Goal: Information Seeking & Learning: Learn about a topic

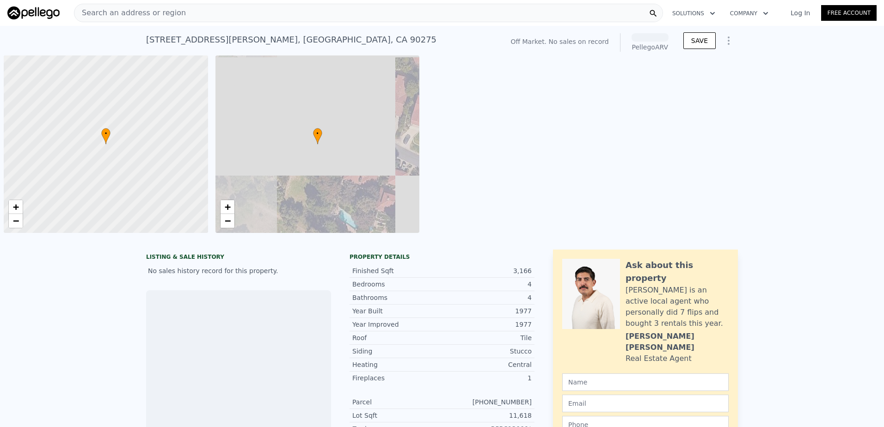
scroll to position [0, 4]
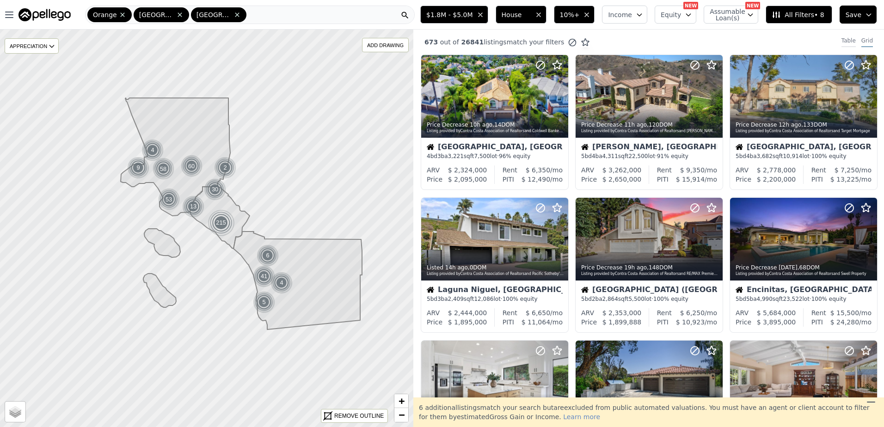
click at [841, 40] on div "Table" at bounding box center [848, 42] width 14 height 10
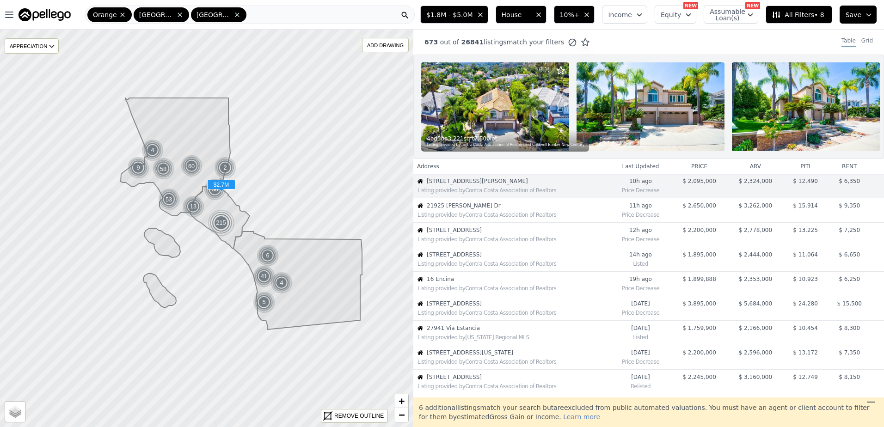
click at [477, 217] on div "Listing provided by Contra Costa Association of Realtors" at bounding box center [512, 213] width 196 height 9
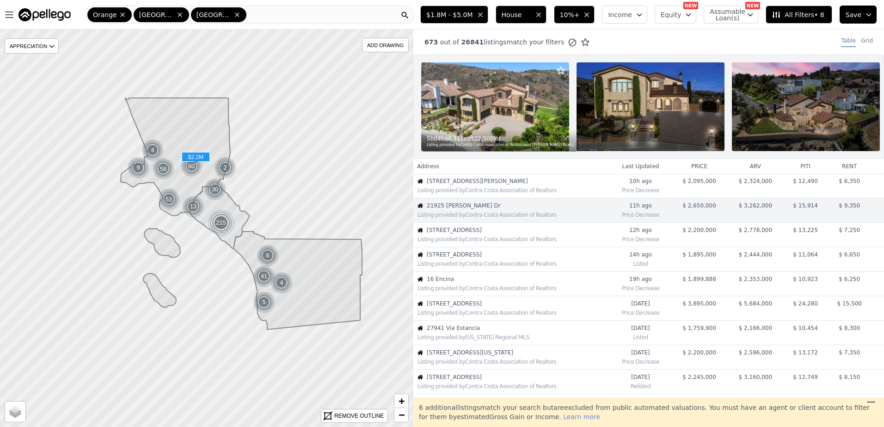
click at [470, 241] on div "Listing provided by Contra Costa Association of Realtors" at bounding box center [512, 238] width 196 height 9
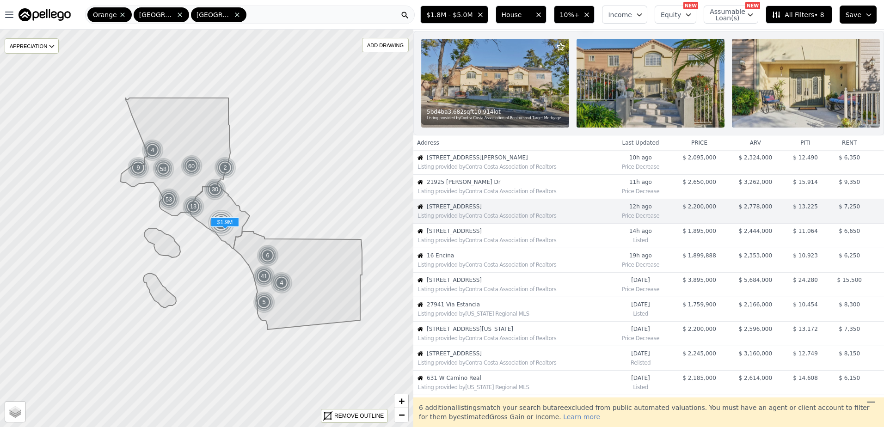
click at [485, 235] on span "24235 Via Aquara Ave" at bounding box center [518, 230] width 183 height 7
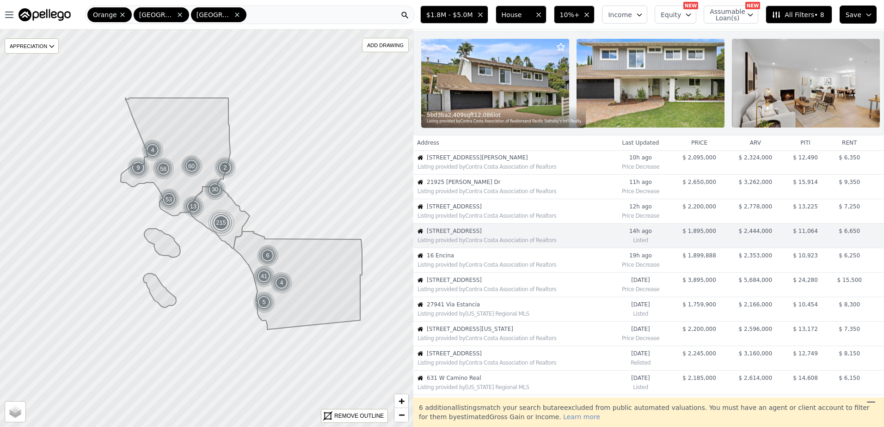
scroll to position [48, 0]
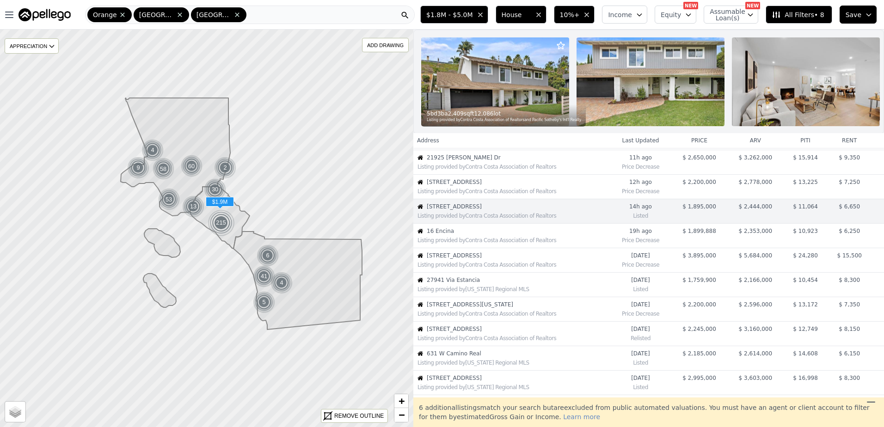
click at [488, 242] on div "Listing provided by Contra Costa Association of Realtors" at bounding box center [512, 239] width 196 height 9
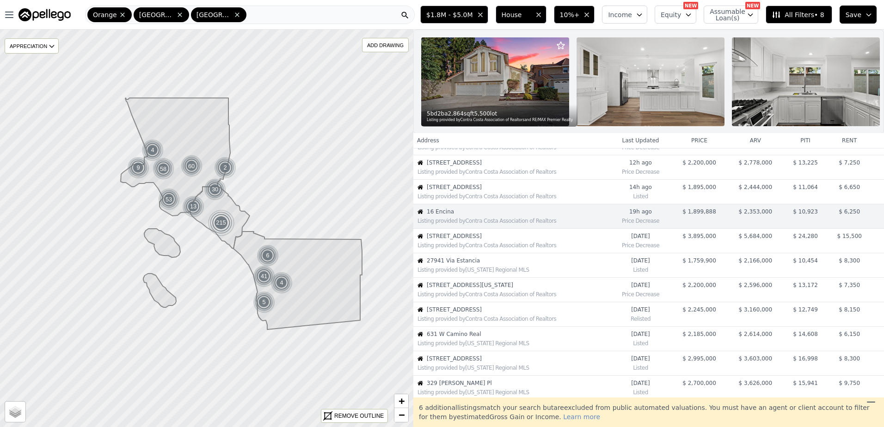
scroll to position [73, 0]
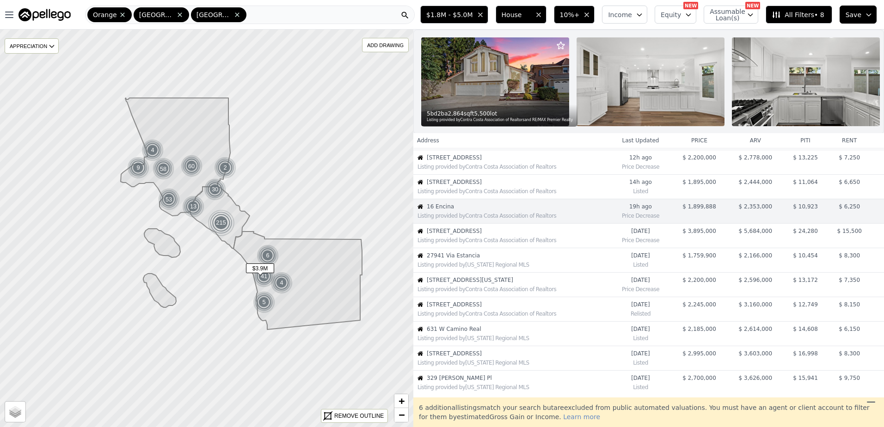
click at [488, 235] on span "956 Urania Ave" at bounding box center [518, 230] width 183 height 7
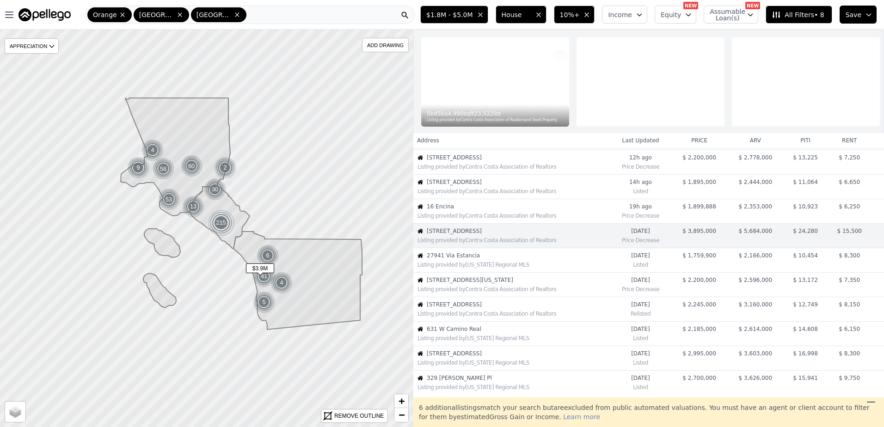
scroll to position [97, 0]
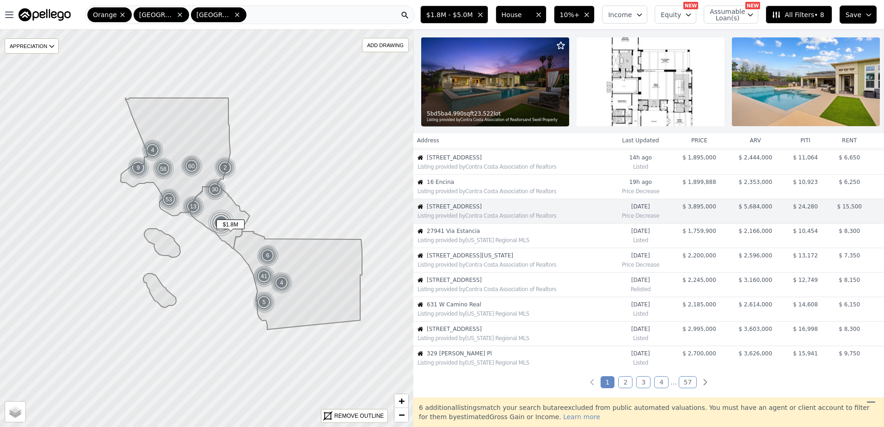
click at [473, 235] on span "27941 Via Estancia" at bounding box center [518, 230] width 183 height 7
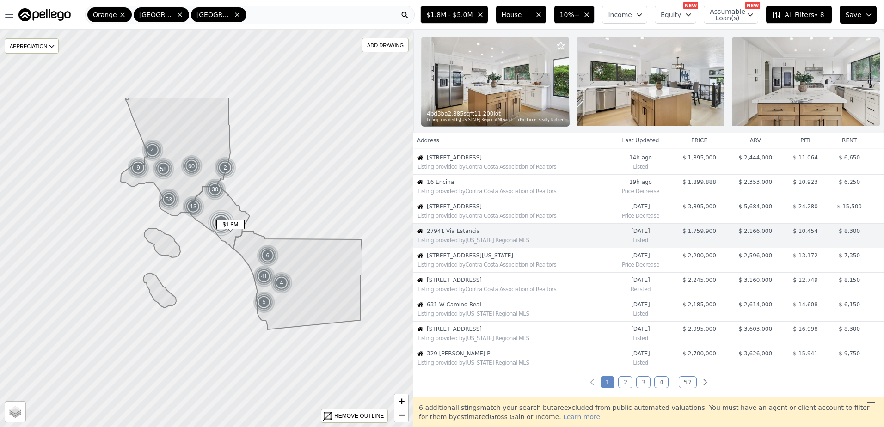
scroll to position [122, 0]
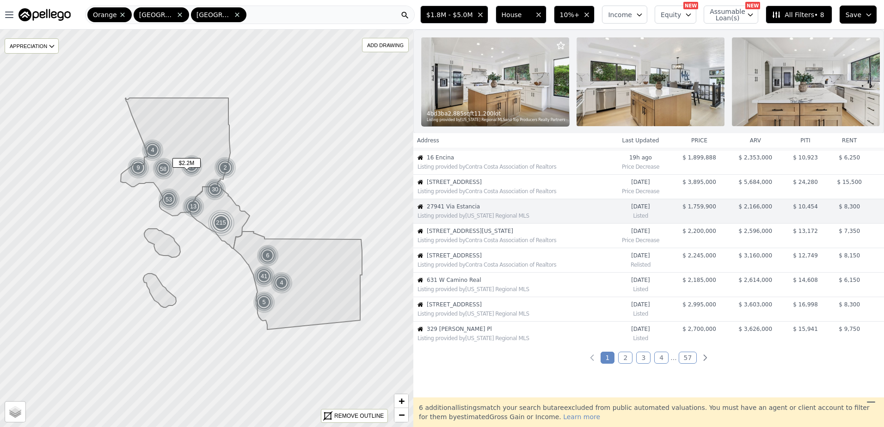
click at [471, 235] on span "1515 Indiana Ave" at bounding box center [518, 230] width 183 height 7
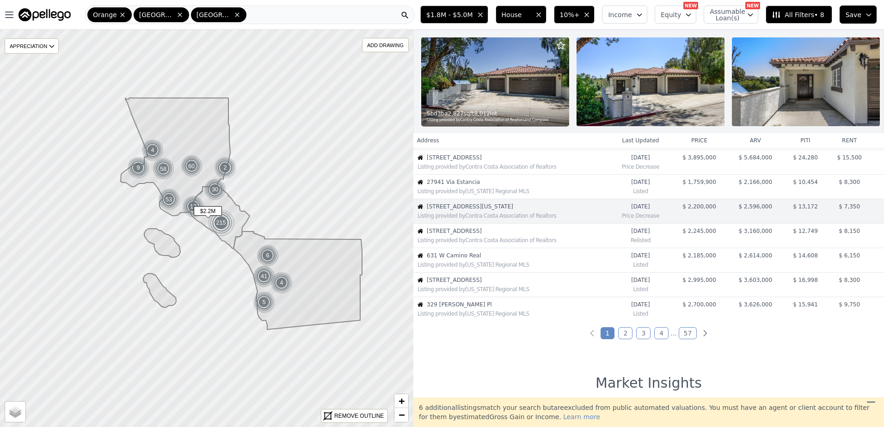
click at [472, 235] on span "1809 Tustin Ave" at bounding box center [518, 230] width 183 height 7
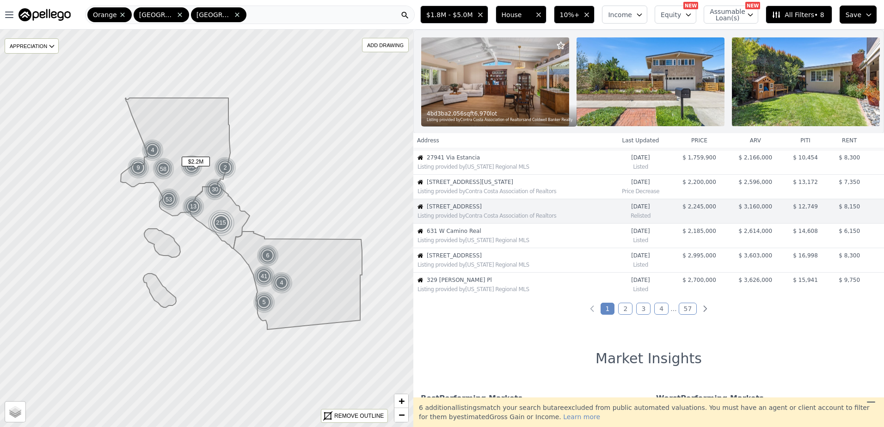
click at [472, 235] on span "631 W Camino Real" at bounding box center [518, 230] width 183 height 7
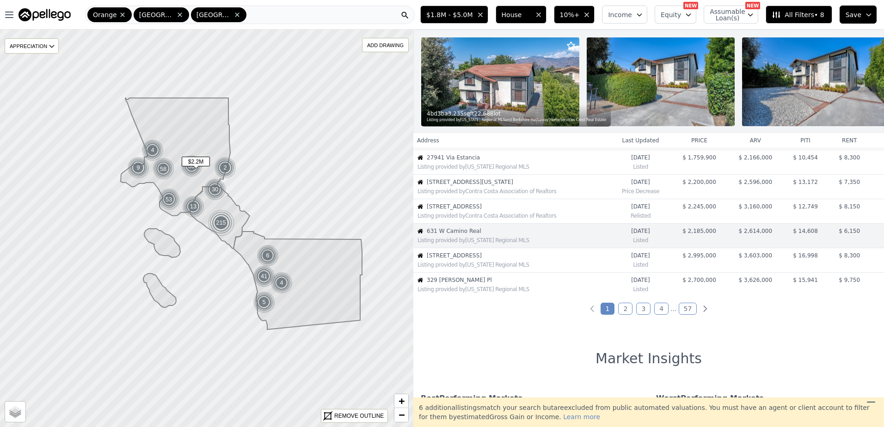
scroll to position [195, 0]
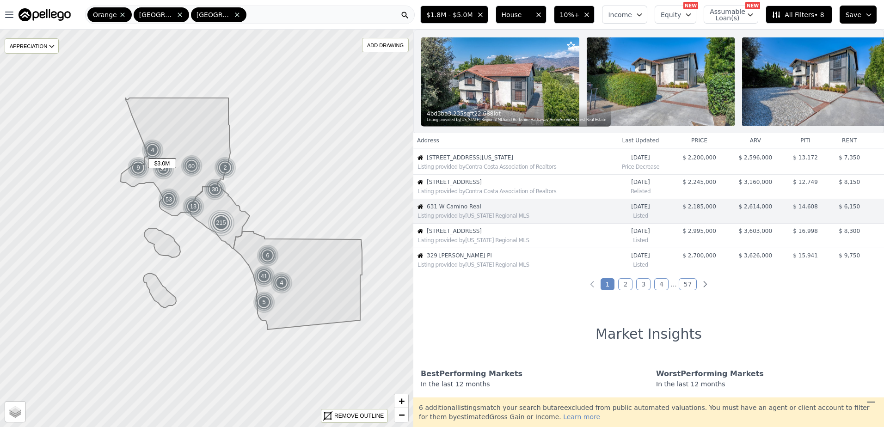
click at [472, 235] on span "1601 Stone Canyon Rd" at bounding box center [518, 230] width 183 height 7
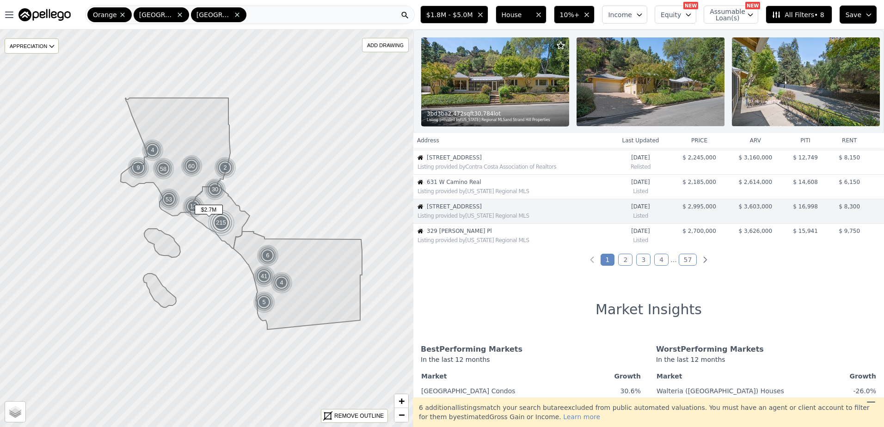
click at [473, 235] on span "329 Colleen Pl" at bounding box center [518, 230] width 183 height 7
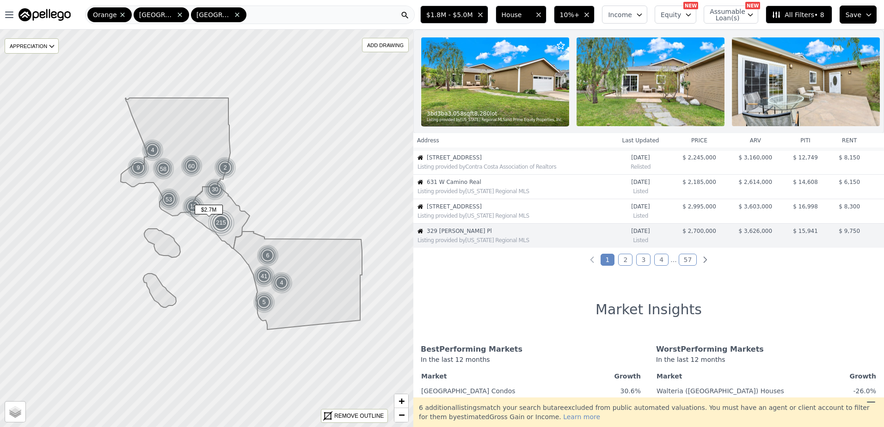
scroll to position [244, 0]
